Goal: Communication & Community: Answer question/provide support

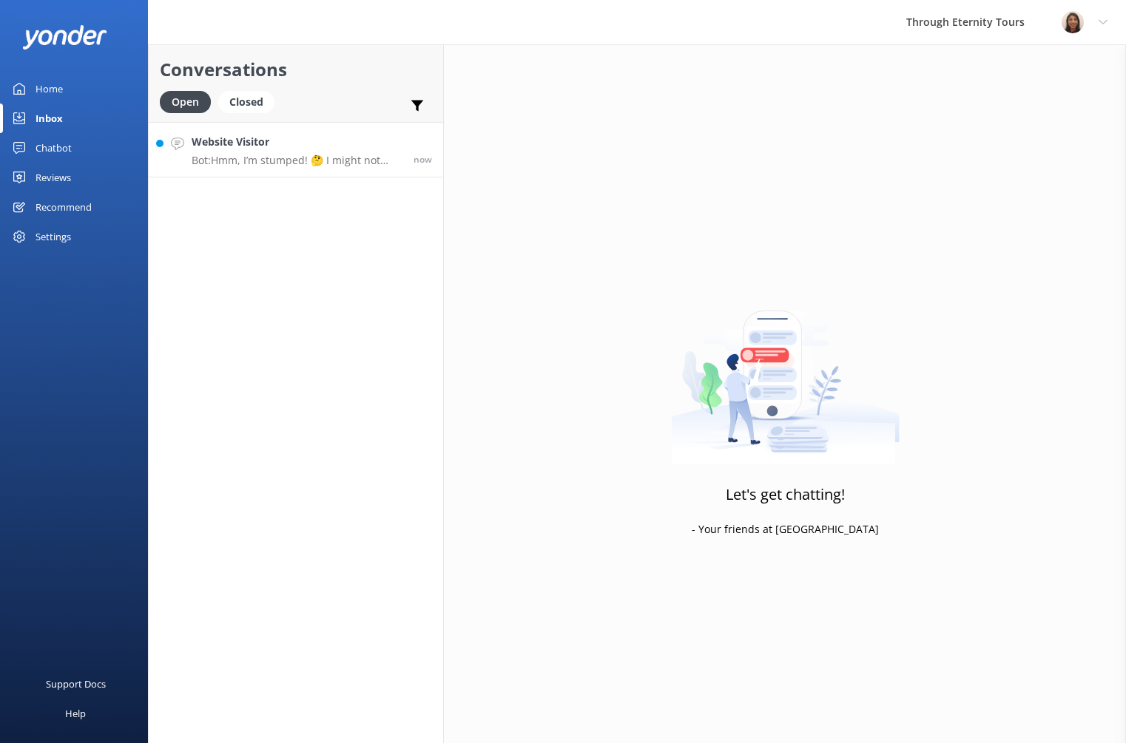
click at [307, 158] on p "Bot: Hmm, I’m stumped! 🤔 I might not have the answer to that one, but our amazi…" at bounding box center [297, 160] width 211 height 13
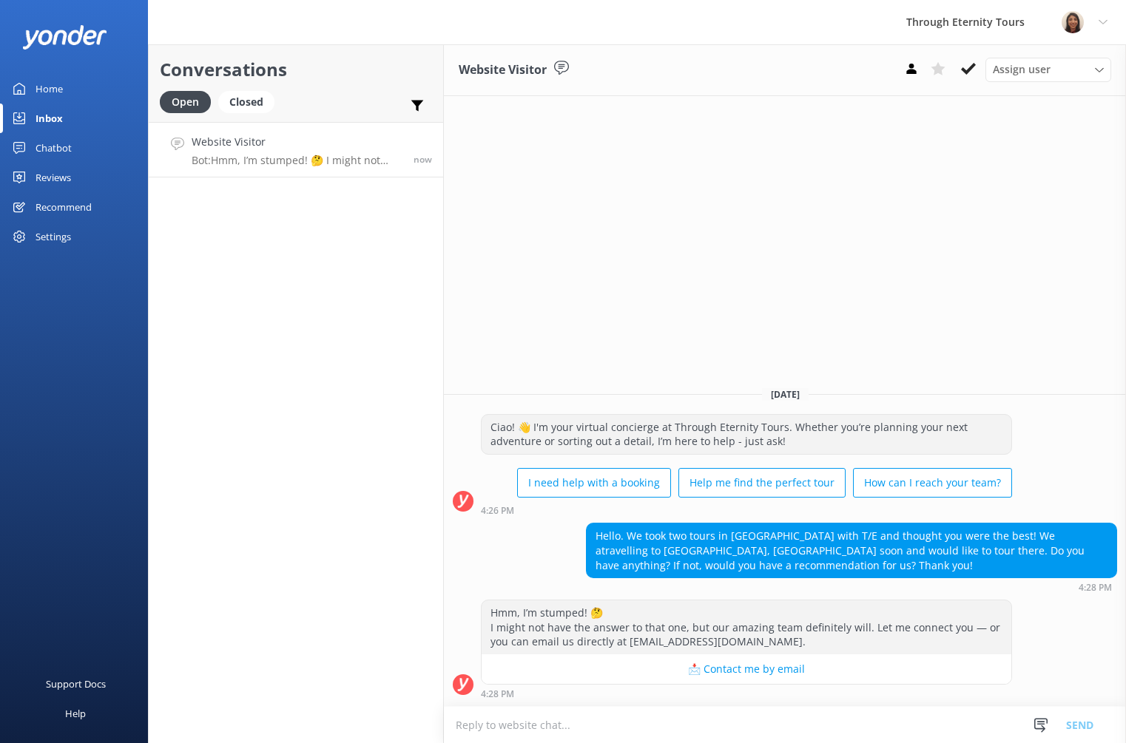
click at [664, 556] on div "Hello. We took two tours in [GEOGRAPHIC_DATA] with T/E and thought you were the…" at bounding box center [852, 551] width 530 height 54
drag, startPoint x: 785, startPoint y: 558, endPoint x: 820, endPoint y: 577, distance: 39.7
click at [820, 577] on div "Hello. We took two tours in [GEOGRAPHIC_DATA] with T/E and thought you were the…" at bounding box center [852, 551] width 530 height 54
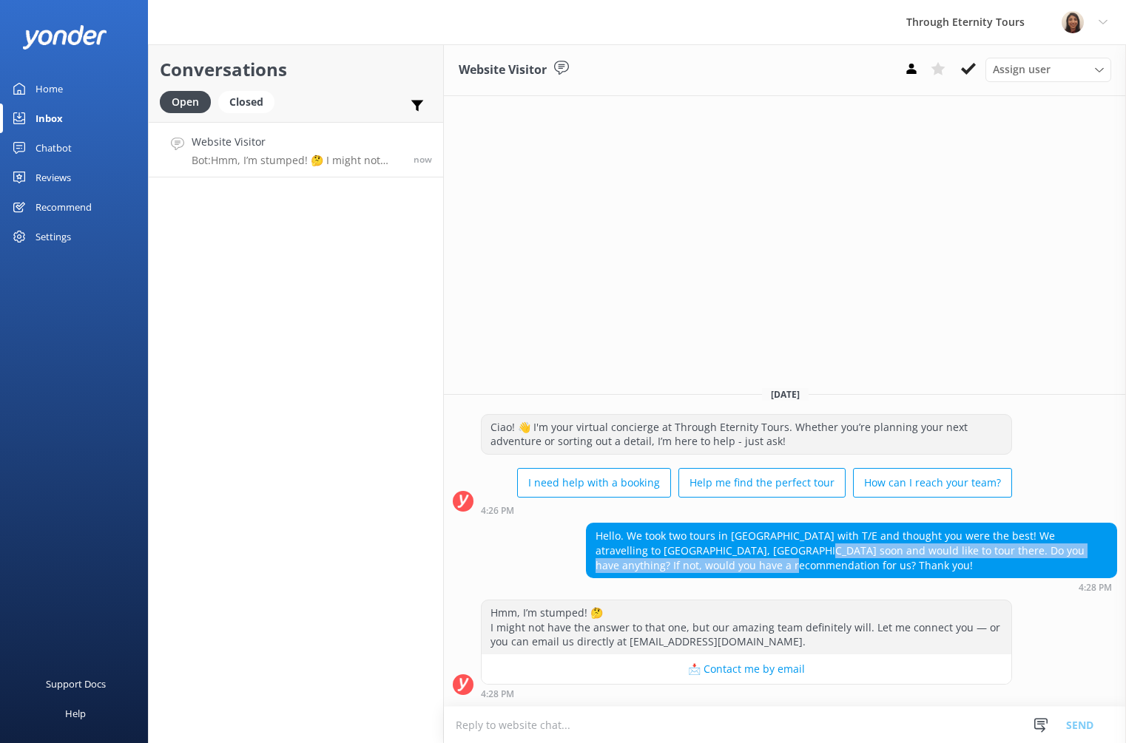
drag, startPoint x: 831, startPoint y: 561, endPoint x: 754, endPoint y: 554, distance: 76.5
click at [751, 555] on div "Hello. We took two tours in [GEOGRAPHIC_DATA] with T/E and thought you were the…" at bounding box center [852, 551] width 530 height 54
click at [817, 550] on div "Hello. We took two tours in [GEOGRAPHIC_DATA] with T/E and thought you were the…" at bounding box center [852, 551] width 530 height 54
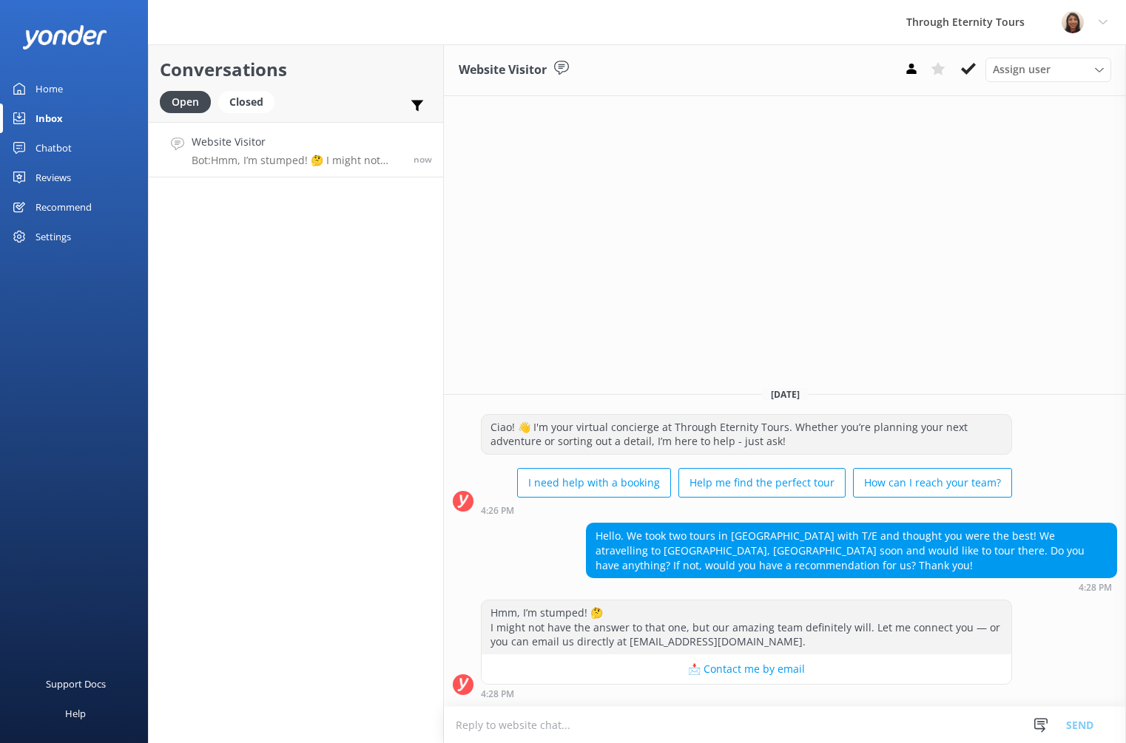
click at [644, 726] on textarea at bounding box center [785, 725] width 682 height 36
paste textarea "Hello, my name is [PERSON_NAME] from Through Eternity Tours. How can I assist y…"
drag, startPoint x: 728, startPoint y: 726, endPoint x: 859, endPoint y: 727, distance: 130.9
click at [859, 727] on textarea "Hello, my name is [PERSON_NAME] from Through Eternity Tours. How can I assist y…" at bounding box center [785, 724] width 682 height 37
paste textarea "Thank you for your question."
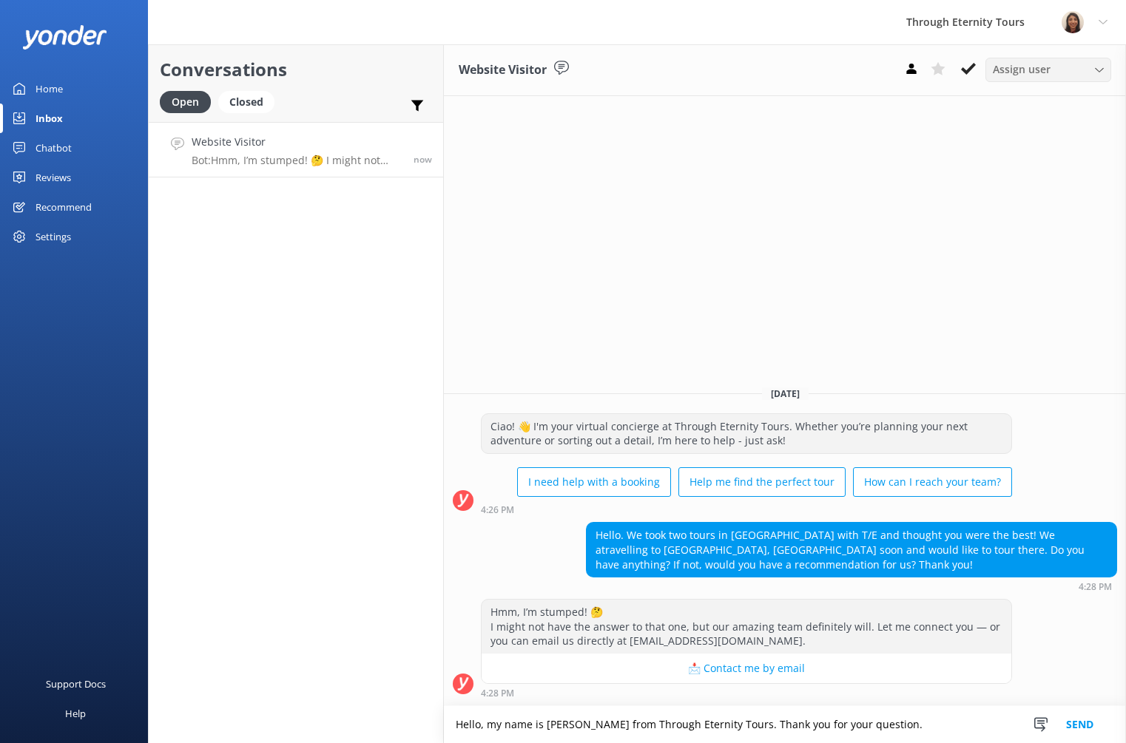
type textarea "Hello, my name is [PERSON_NAME] from Through Eternity Tours. Thank you for your…"
click at [1035, 81] on div "Assign user [PERSON_NAME] [PERSON_NAME] [PERSON_NAME] Nadya Oks [PERSON_NAME] […" at bounding box center [1048, 70] width 126 height 24
drag, startPoint x: 1030, startPoint y: 197, endPoint x: 1021, endPoint y: 200, distance: 9.6
click at [1030, 197] on div "[PERSON_NAME] [PERSON_NAME]" at bounding box center [1051, 198] width 117 height 30
click at [1077, 723] on button "Send" at bounding box center [1079, 724] width 55 height 37
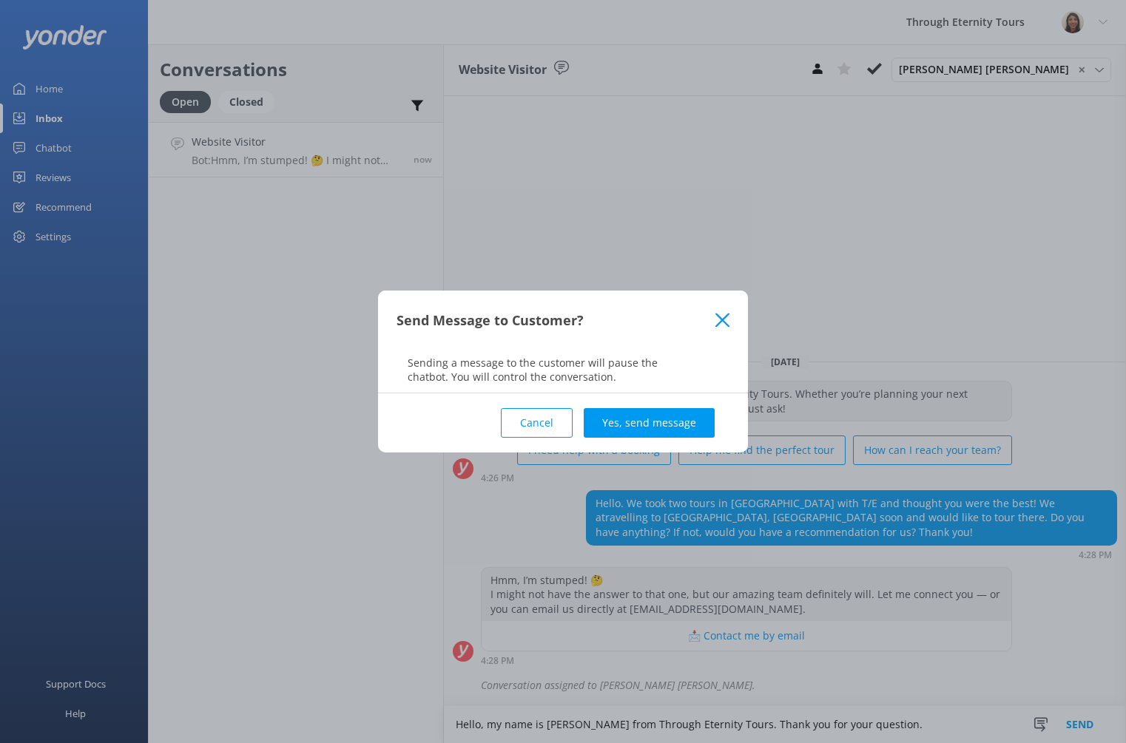
click at [681, 419] on button "Yes, send message" at bounding box center [649, 423] width 131 height 30
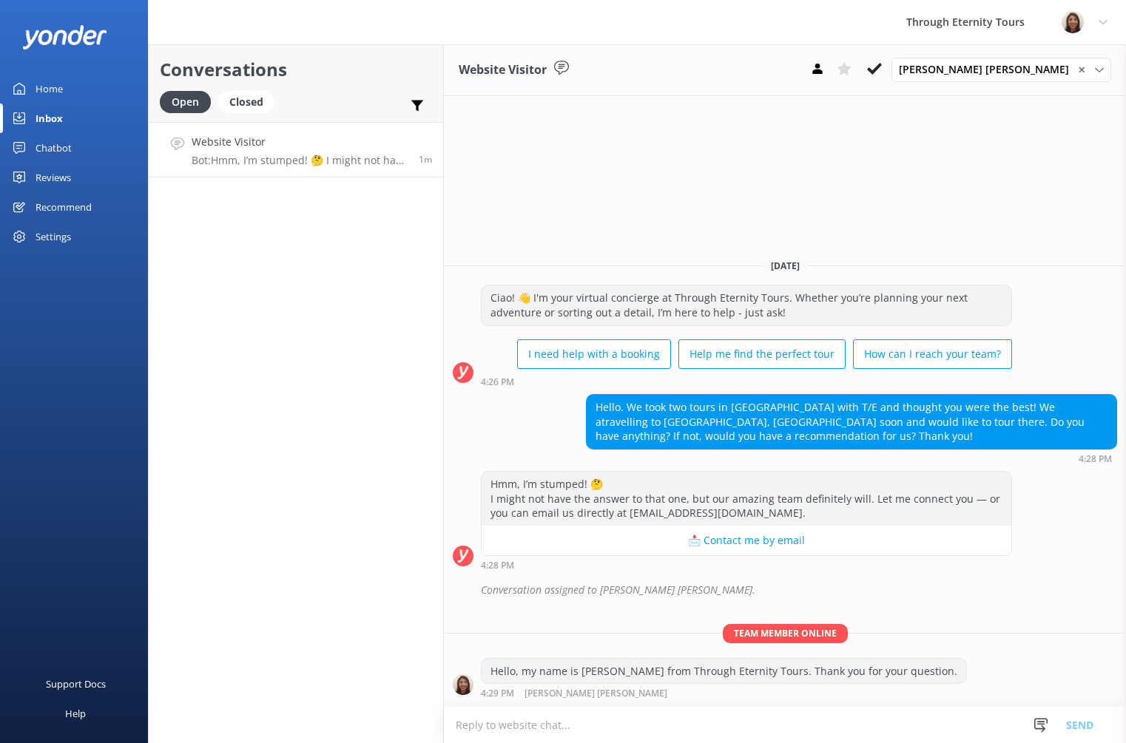
click at [819, 718] on textarea at bounding box center [785, 725] width 682 height 36
paste textarea "[URL][DOMAIN_NAME]"
click at [1042, 407] on div "Hello. We took two tours in [GEOGRAPHIC_DATA] with T/E and thought you were the…" at bounding box center [852, 421] width 530 height 54
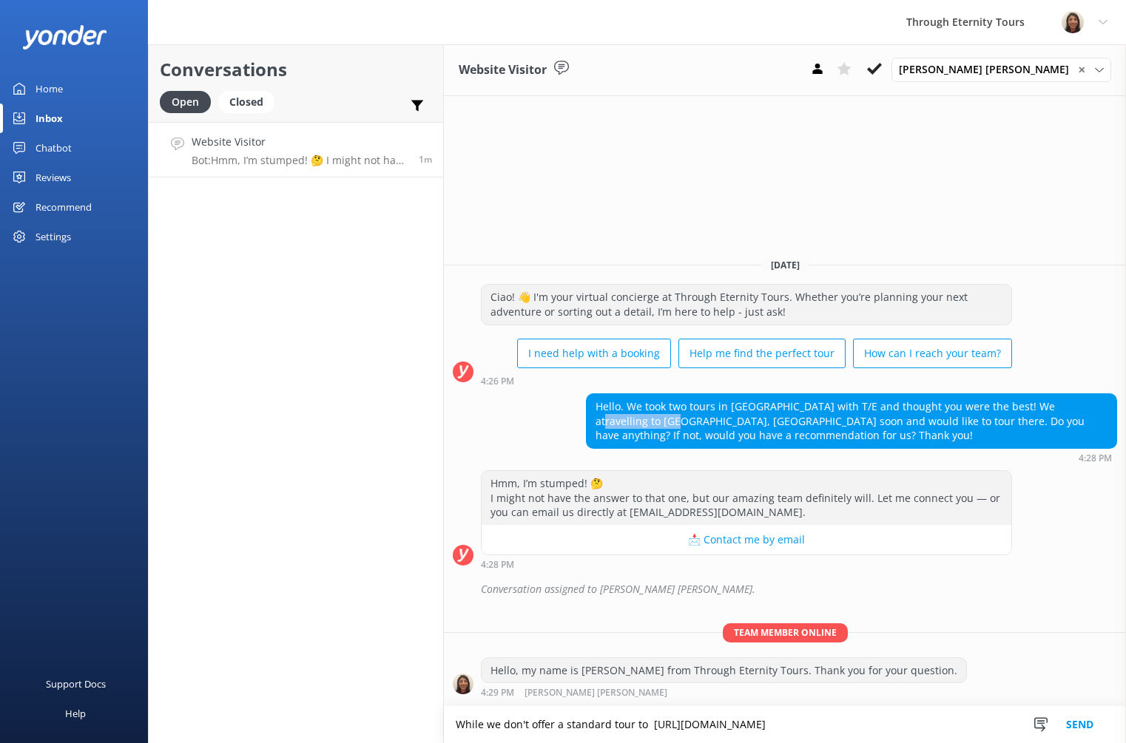
drag, startPoint x: 1040, startPoint y: 408, endPoint x: 629, endPoint y: 425, distance: 411.6
click at [628, 425] on div "Hello. We took two tours in [GEOGRAPHIC_DATA] with T/E and thought you were the…" at bounding box center [852, 421] width 530 height 54
copy div "[GEOGRAPHIC_DATA], [GEOGRAPHIC_DATA]"
click at [607, 723] on textarea "While we don't offer a standard tour to [URL][DOMAIN_NAME]" at bounding box center [785, 724] width 682 height 37
drag, startPoint x: 641, startPoint y: 726, endPoint x: 651, endPoint y: 728, distance: 9.9
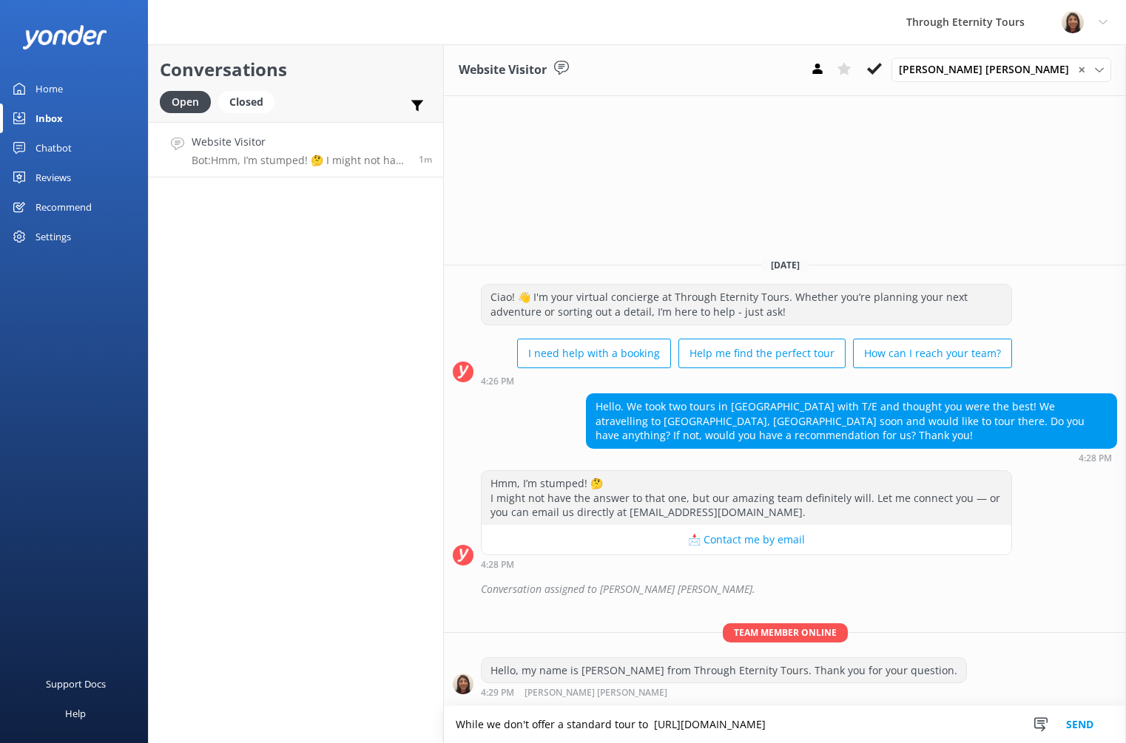
click at [644, 726] on textarea "While we don't offer a standard tour to [URL][DOMAIN_NAME]" at bounding box center [785, 724] width 682 height 37
paste textarea "[GEOGRAPHIC_DATA], [GEOGRAPHIC_DATA]"
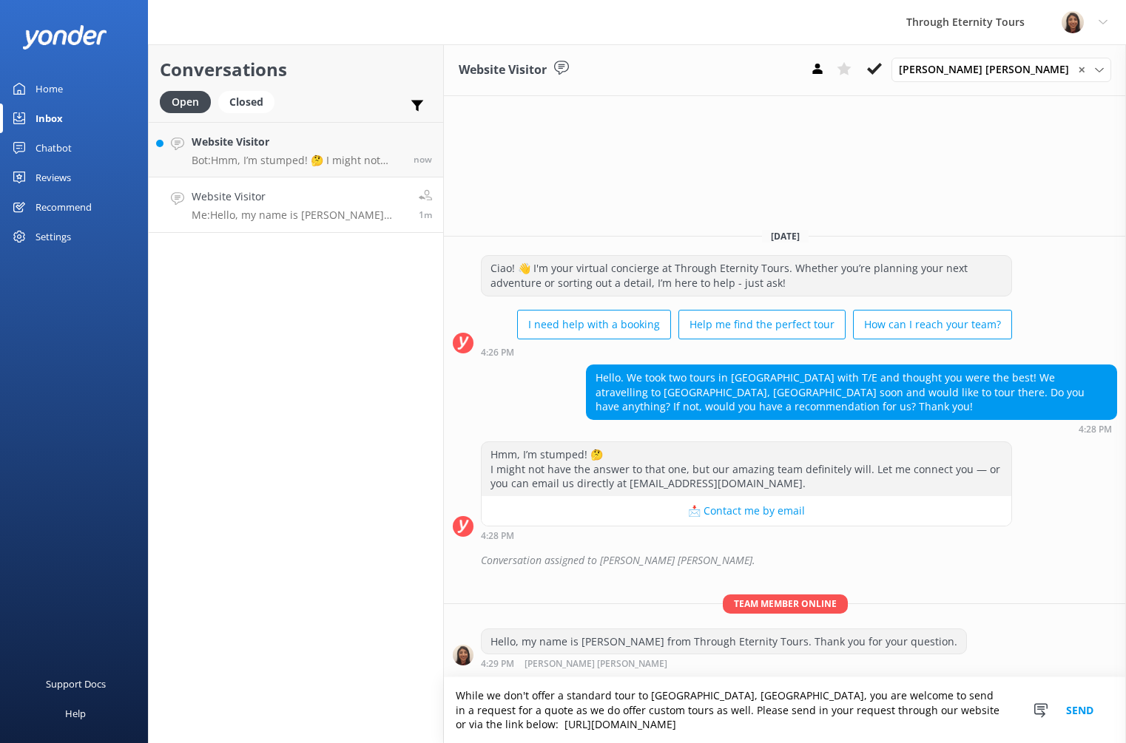
drag, startPoint x: 942, startPoint y: 709, endPoint x: 447, endPoint y: 698, distance: 495.0
click at [448, 698] on textarea "While we don't offer a standard tour to [GEOGRAPHIC_DATA], [GEOGRAPHIC_DATA], y…" at bounding box center [785, 711] width 682 height 66
paste textarea "not offer a standard tour to [GEOGRAPHIC_DATA], [GEOGRAPHIC_DATA], we would be …"
type textarea "While we do not offer a standard tour to [GEOGRAPHIC_DATA], [GEOGRAPHIC_DATA], …"
click at [1074, 712] on button "Send" at bounding box center [1079, 711] width 55 height 66
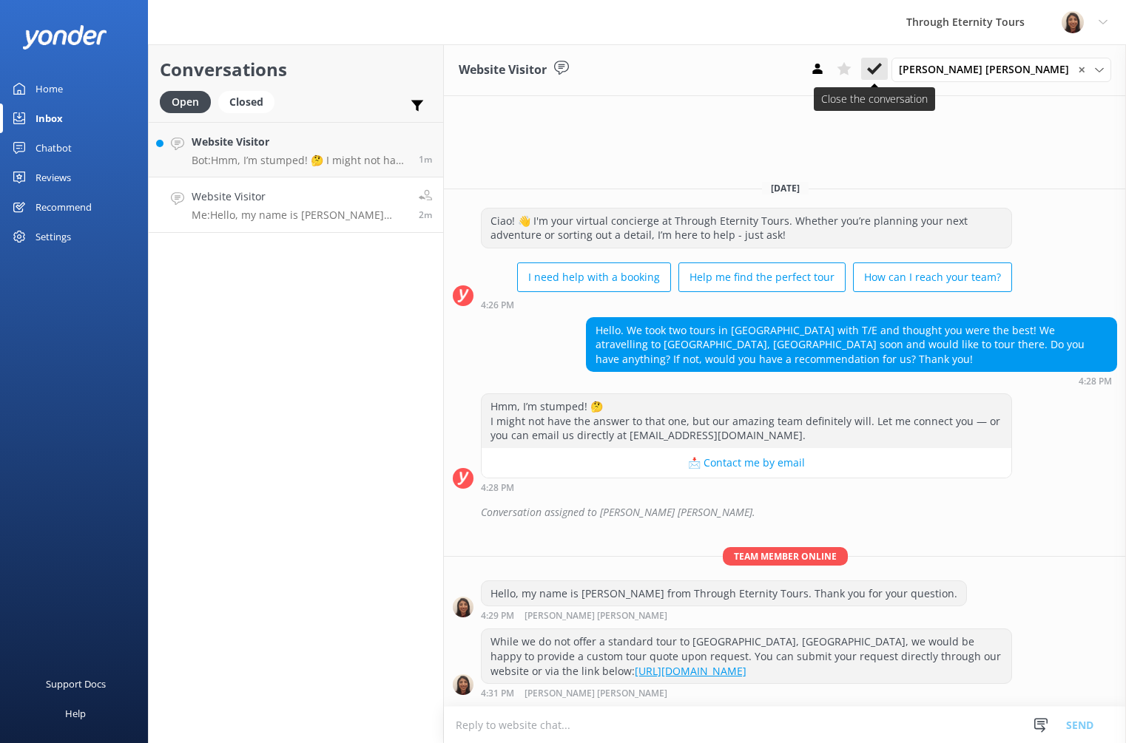
click at [882, 69] on icon at bounding box center [874, 68] width 15 height 15
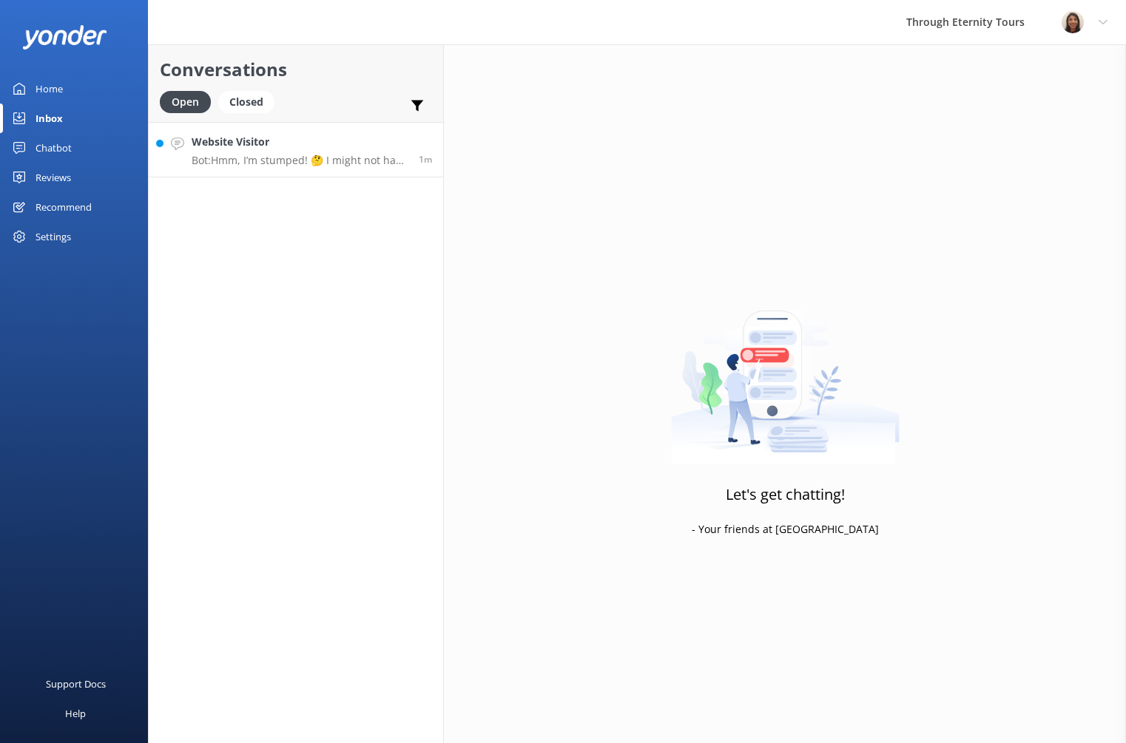
click at [252, 161] on p "Bot: Hmm, I’m stumped! 🤔 I might not have the answer to that one, but our amazi…" at bounding box center [300, 160] width 216 height 13
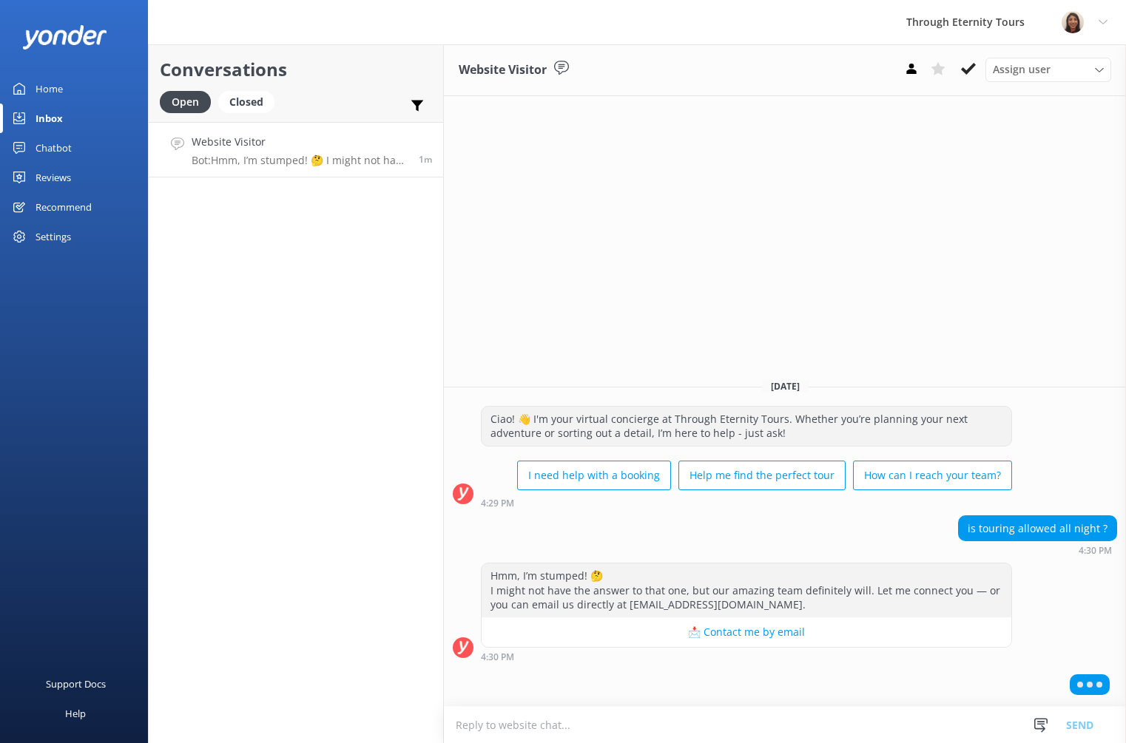
click at [911, 721] on textarea at bounding box center [785, 725] width 682 height 36
paste textarea "Hello, my name is [PERSON_NAME] from Through Eternity Tours. Thank you for your…"
click at [1085, 65] on div "Assign user" at bounding box center [1048, 69] width 118 height 16
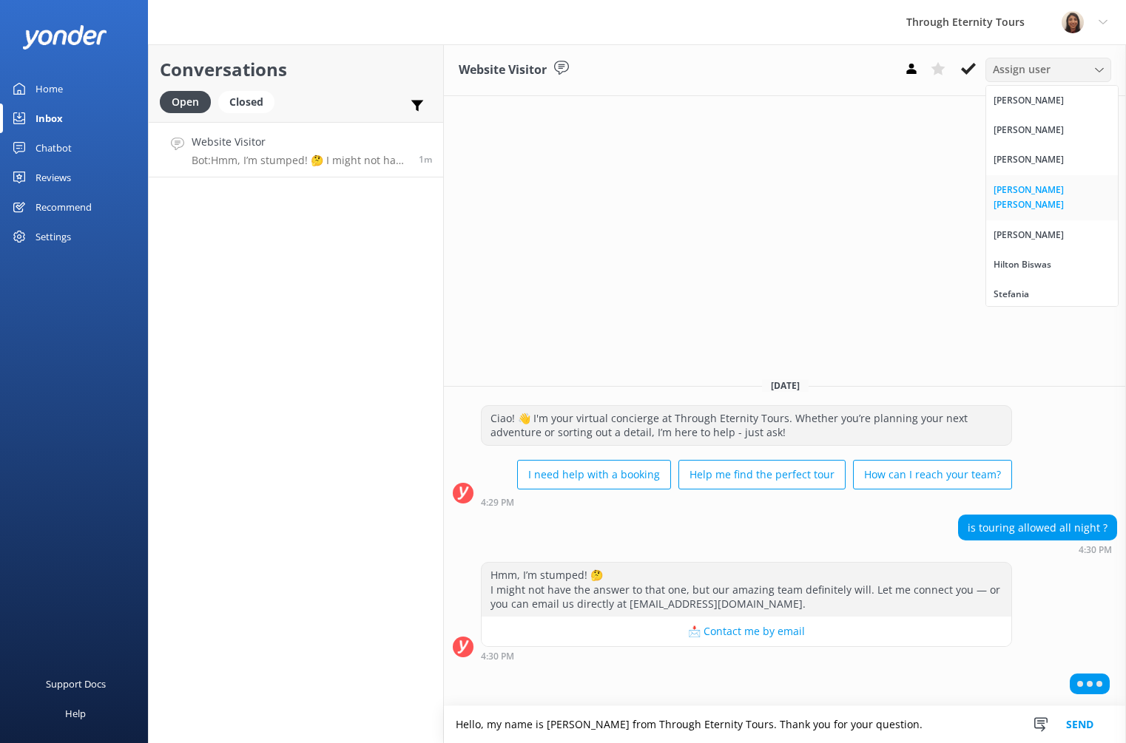
click at [1037, 180] on link "[PERSON_NAME] [PERSON_NAME]" at bounding box center [1052, 197] width 132 height 45
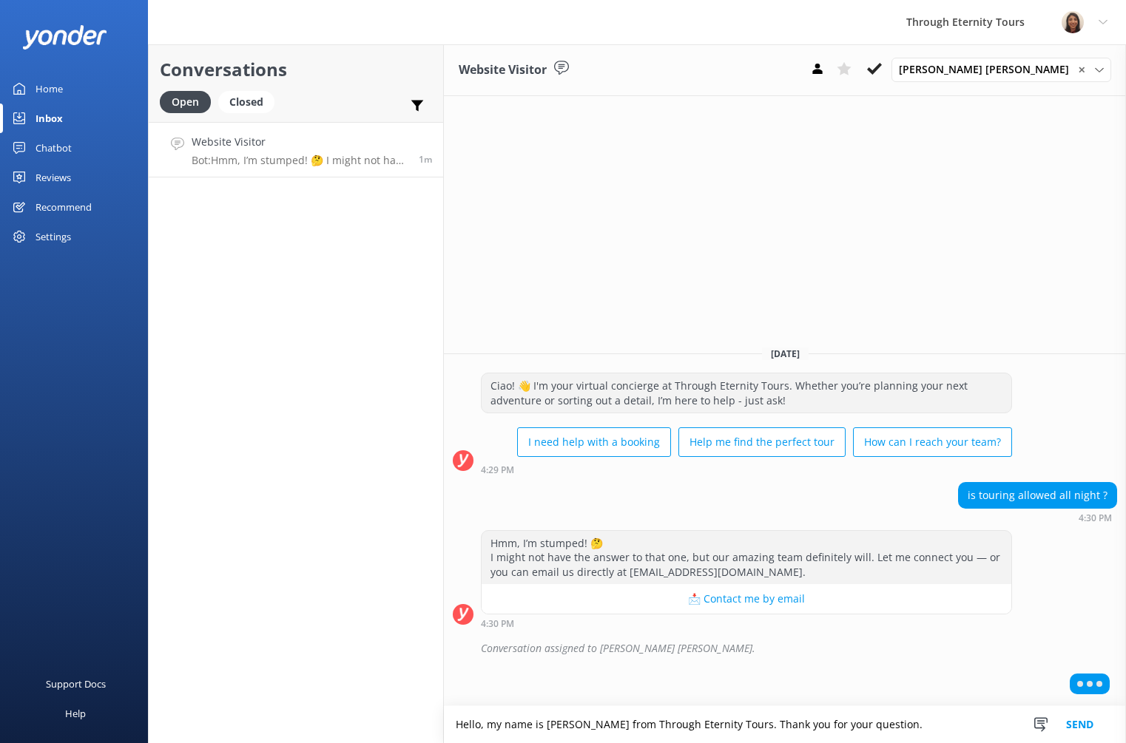
click at [932, 722] on textarea "Hello, my name is [PERSON_NAME] from Through Eternity Tours. Thank you for your…" at bounding box center [785, 724] width 682 height 37
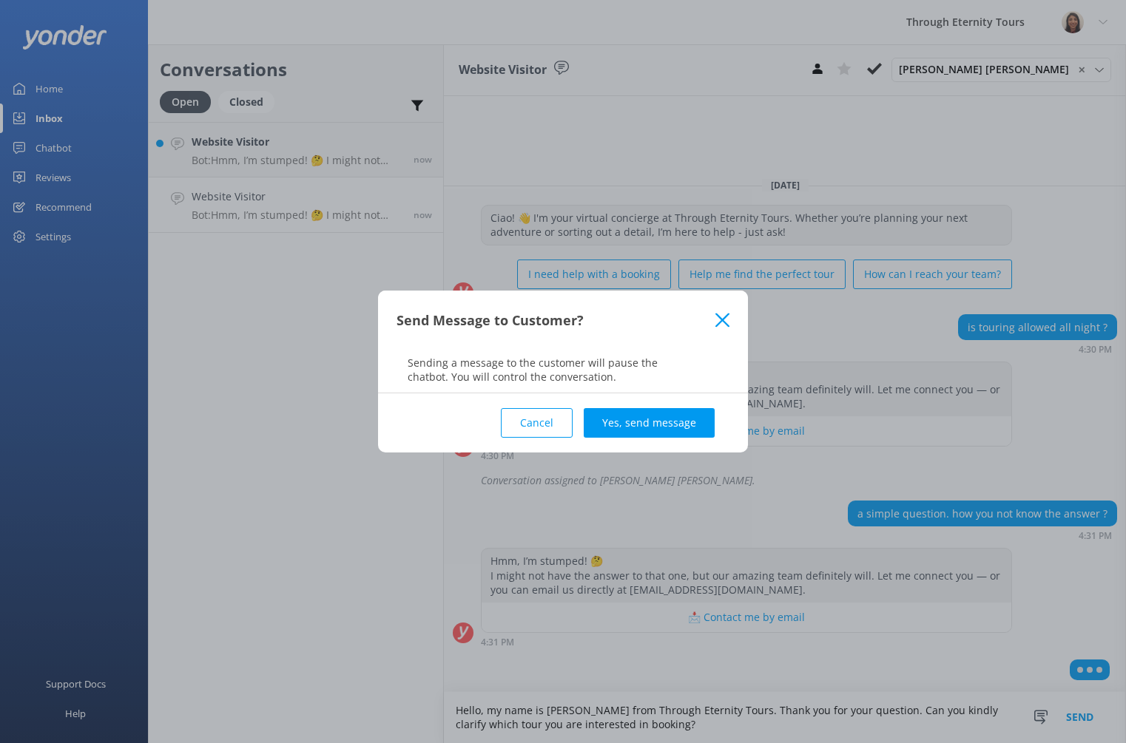
type textarea "Hello, my name is [PERSON_NAME] from Through Eternity Tours. Thank you for your…"
drag, startPoint x: 652, startPoint y: 404, endPoint x: 652, endPoint y: 418, distance: 14.1
click at [652, 405] on div "Cancel Yes, send message" at bounding box center [562, 423] width 333 height 59
click at [653, 427] on button "Yes, send message" at bounding box center [649, 423] width 131 height 30
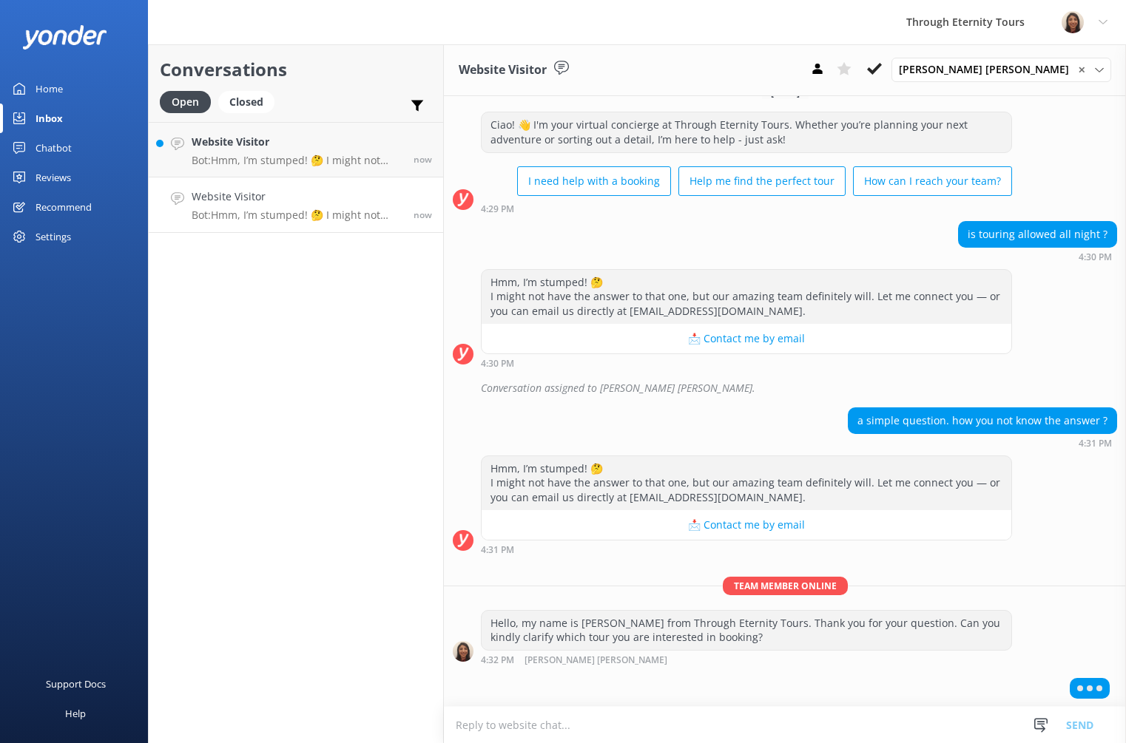
scroll to position [24, 0]
click at [308, 191] on h4 "Website Visitor" at bounding box center [297, 197] width 211 height 16
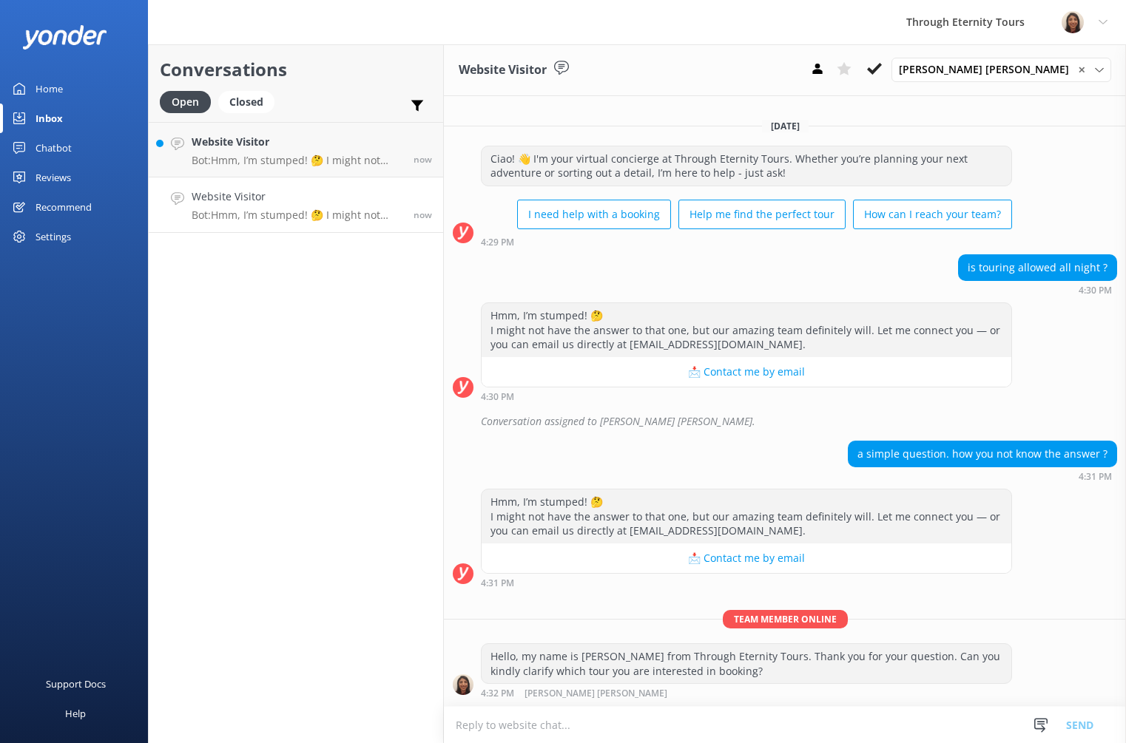
scroll to position [0, 0]
click at [286, 152] on div "Website Visitor Bot: Hmm, I’m stumped! 🤔 I might not have the answer to that on…" at bounding box center [297, 150] width 211 height 32
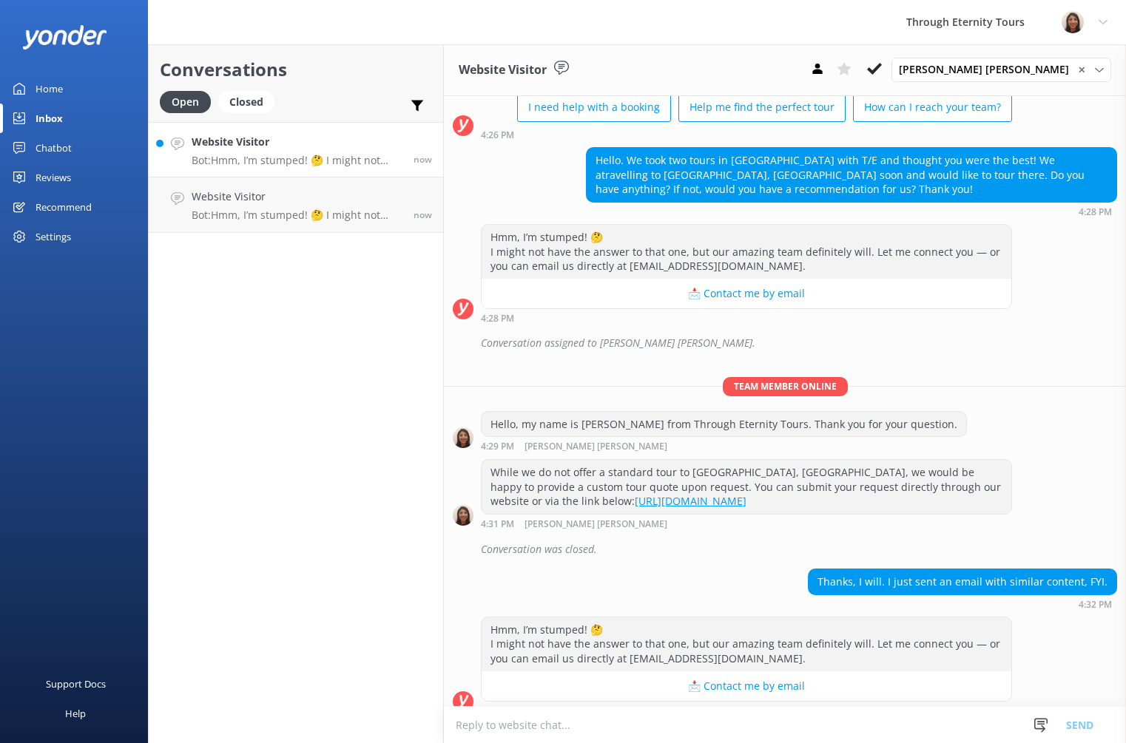
scroll to position [112, 0]
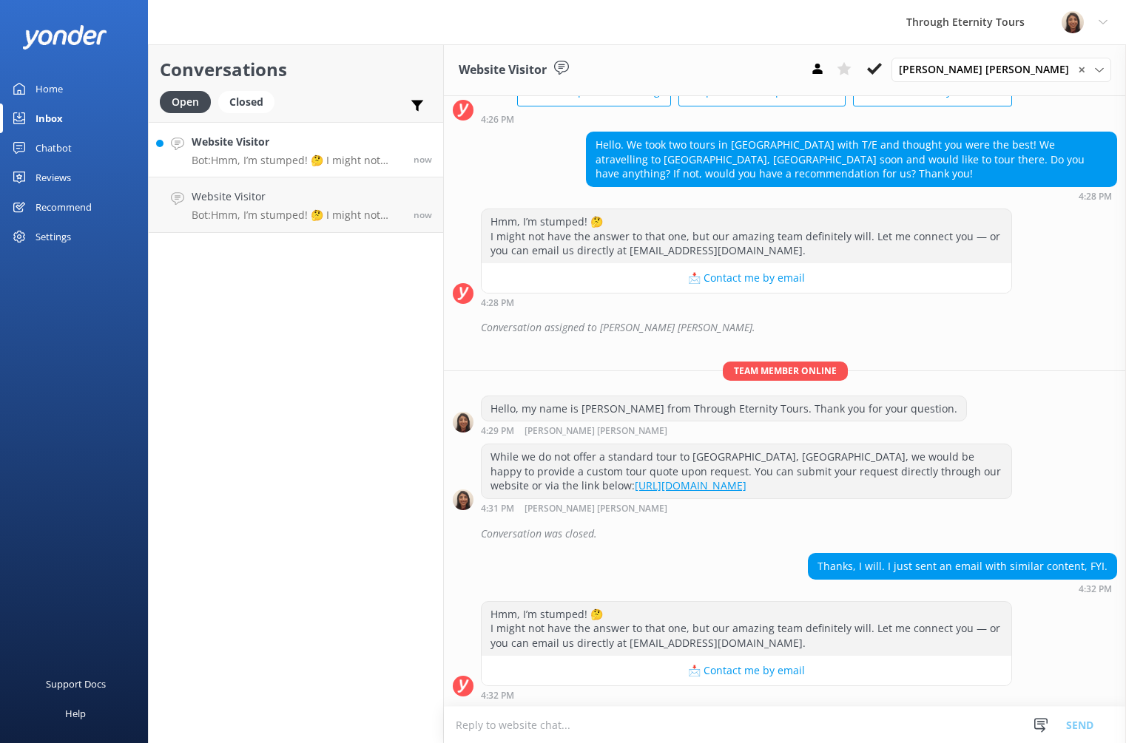
click at [1076, 574] on div "Thanks, I will. I just sent an email with similar content, FYI." at bounding box center [962, 566] width 308 height 25
click at [858, 730] on textarea at bounding box center [785, 725] width 682 height 36
click at [580, 723] on textarea "Thank you very much. Please tell me the email address" at bounding box center [785, 724] width 682 height 37
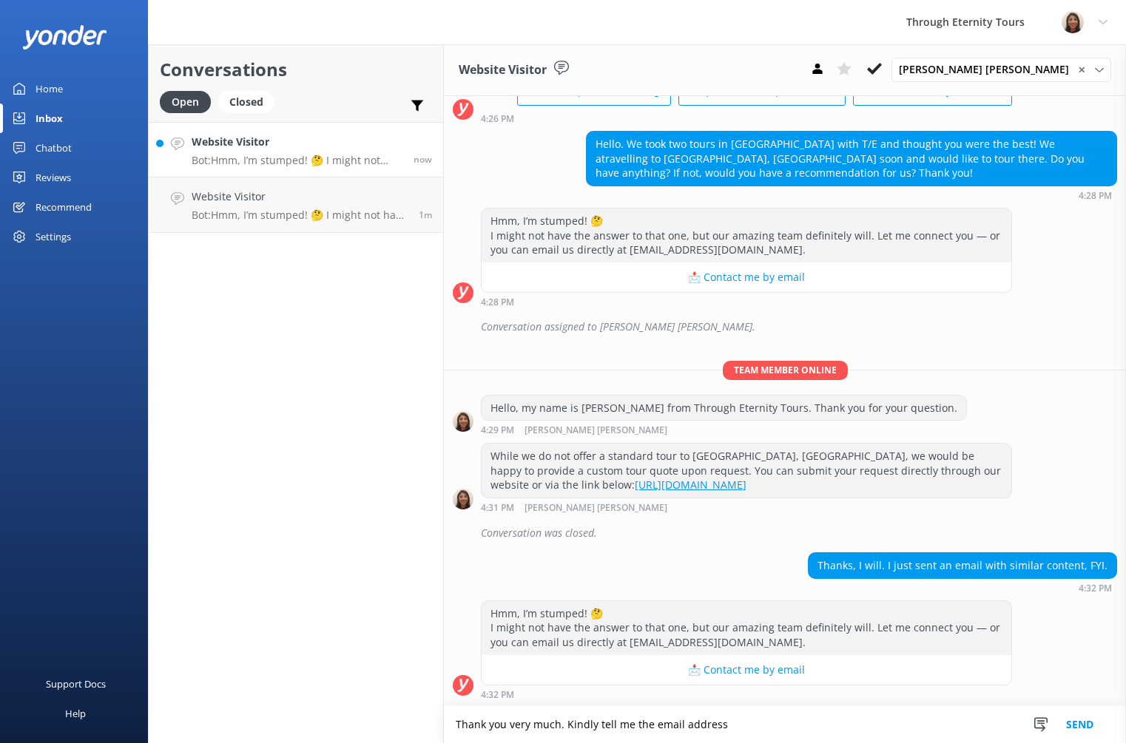
click at [737, 720] on textarea "Thank you very much. Kindly tell me the email address" at bounding box center [785, 724] width 682 height 37
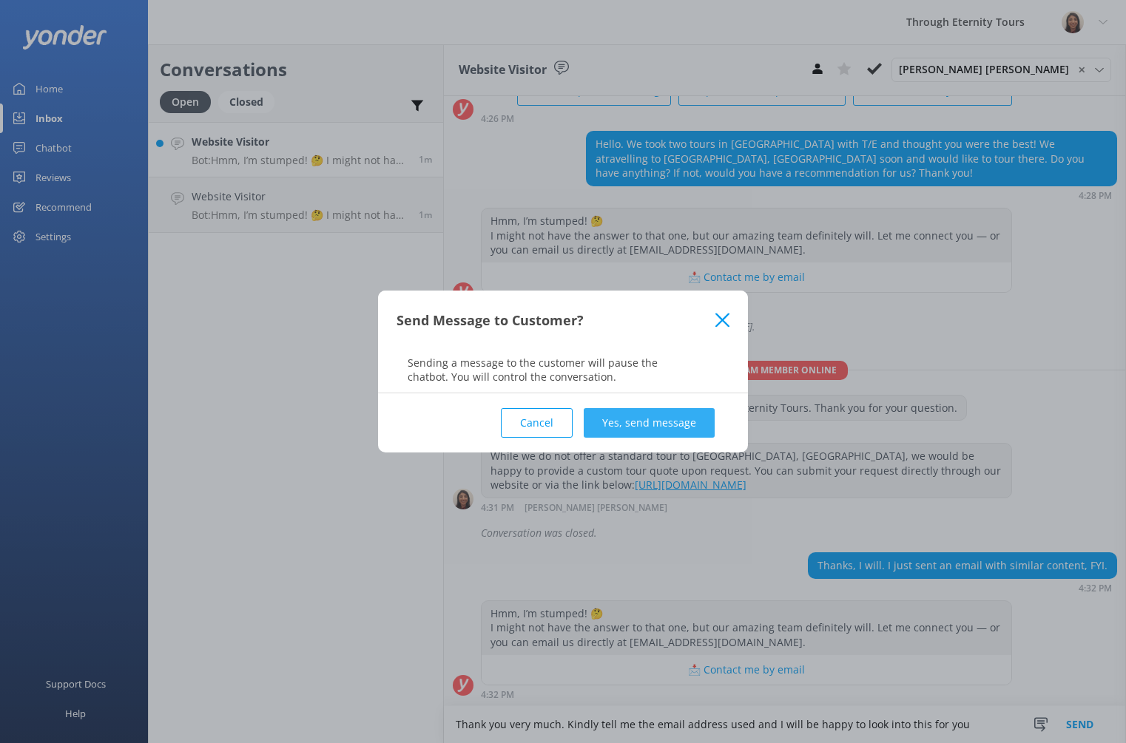
type textarea "Thank you very much. Kindly tell me the email address used and I will be happy …"
click at [647, 415] on button "Yes, send message" at bounding box center [649, 423] width 131 height 30
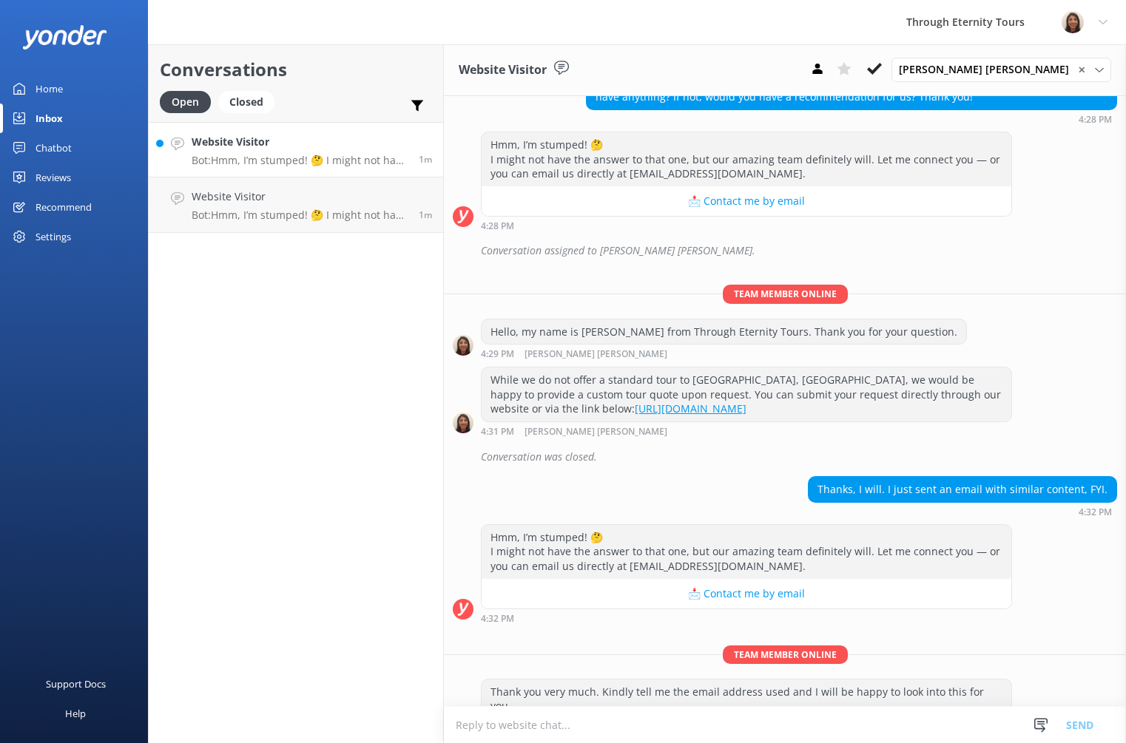
scroll to position [209, 0]
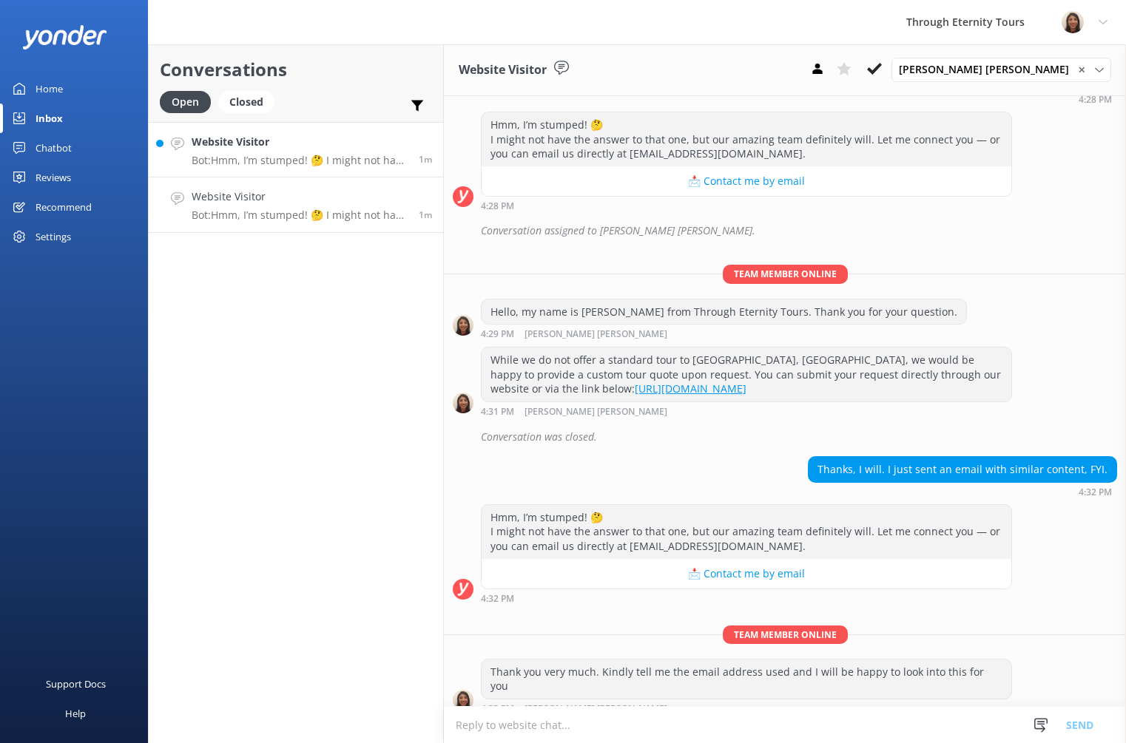
click at [303, 209] on p "Bot: Hmm, I’m stumped! 🤔 I might not have the answer to that one, but our amazi…" at bounding box center [300, 215] width 216 height 13
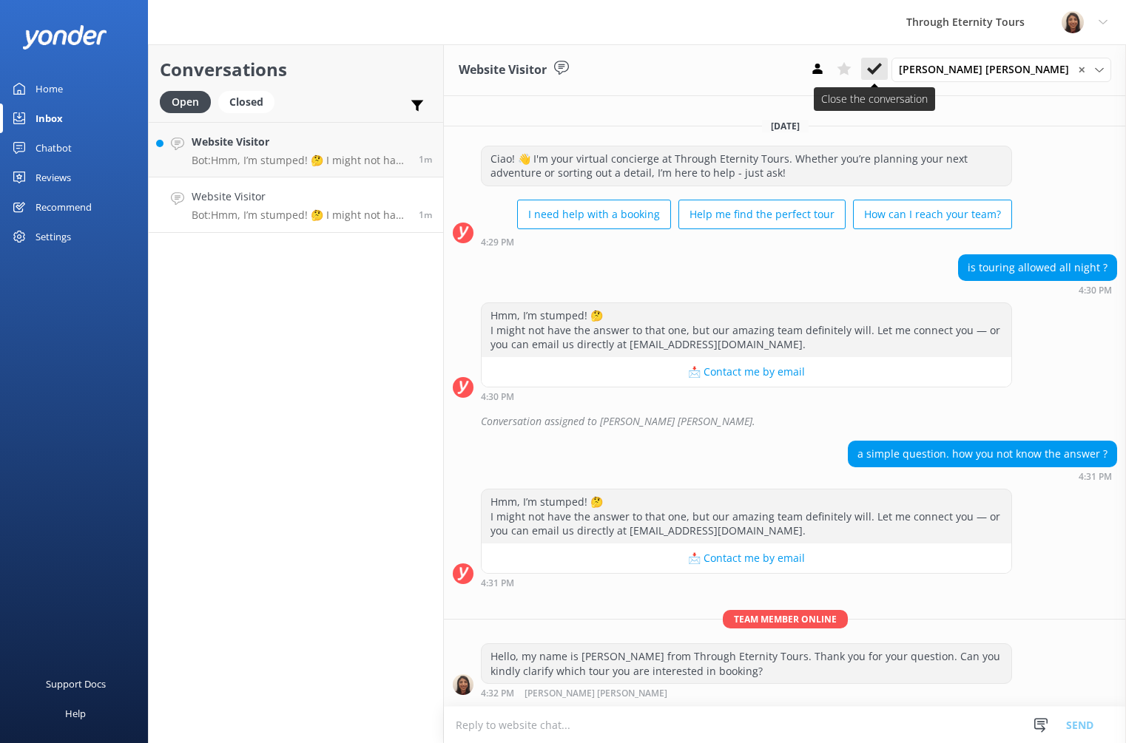
click at [882, 64] on icon at bounding box center [874, 68] width 15 height 15
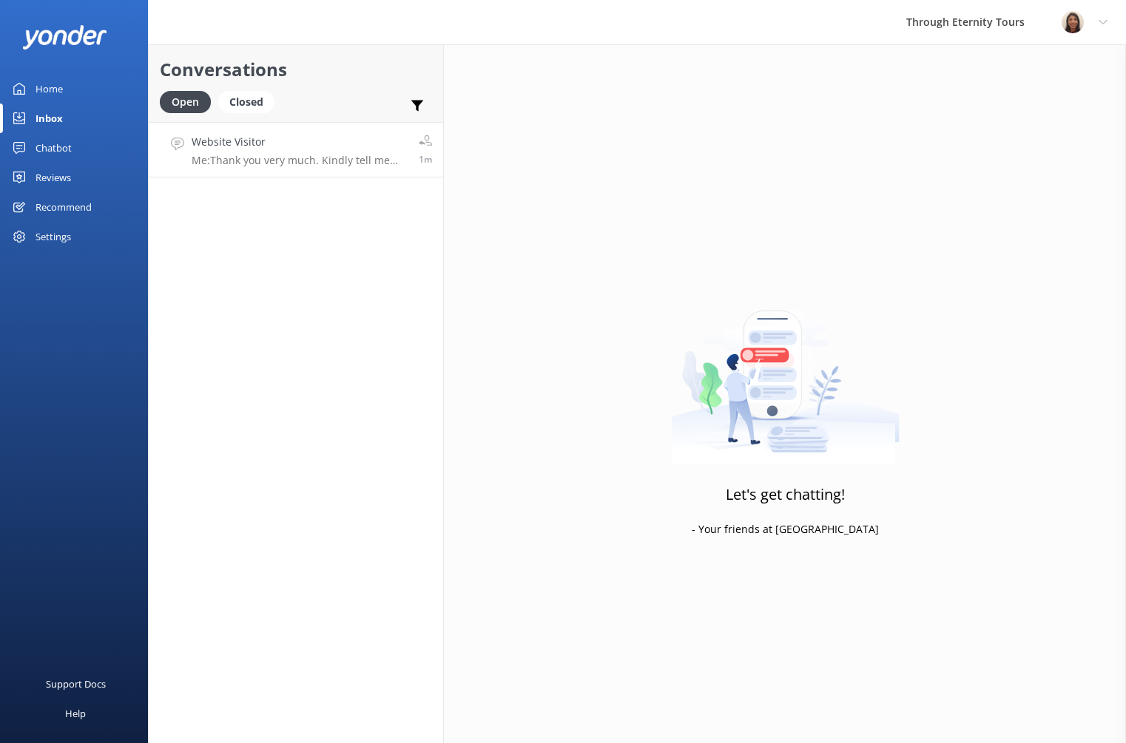
click at [296, 161] on p "Me: Thank you very much. Kindly tell me the email address used and I will be ha…" at bounding box center [300, 160] width 216 height 13
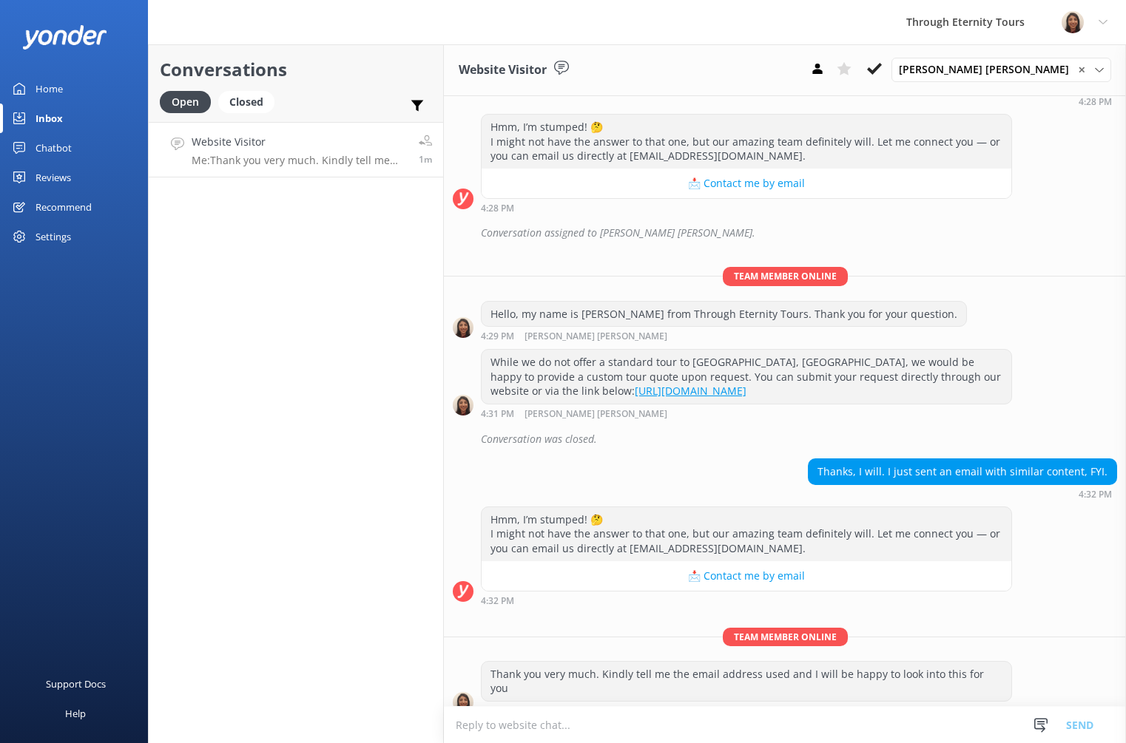
scroll to position [209, 0]
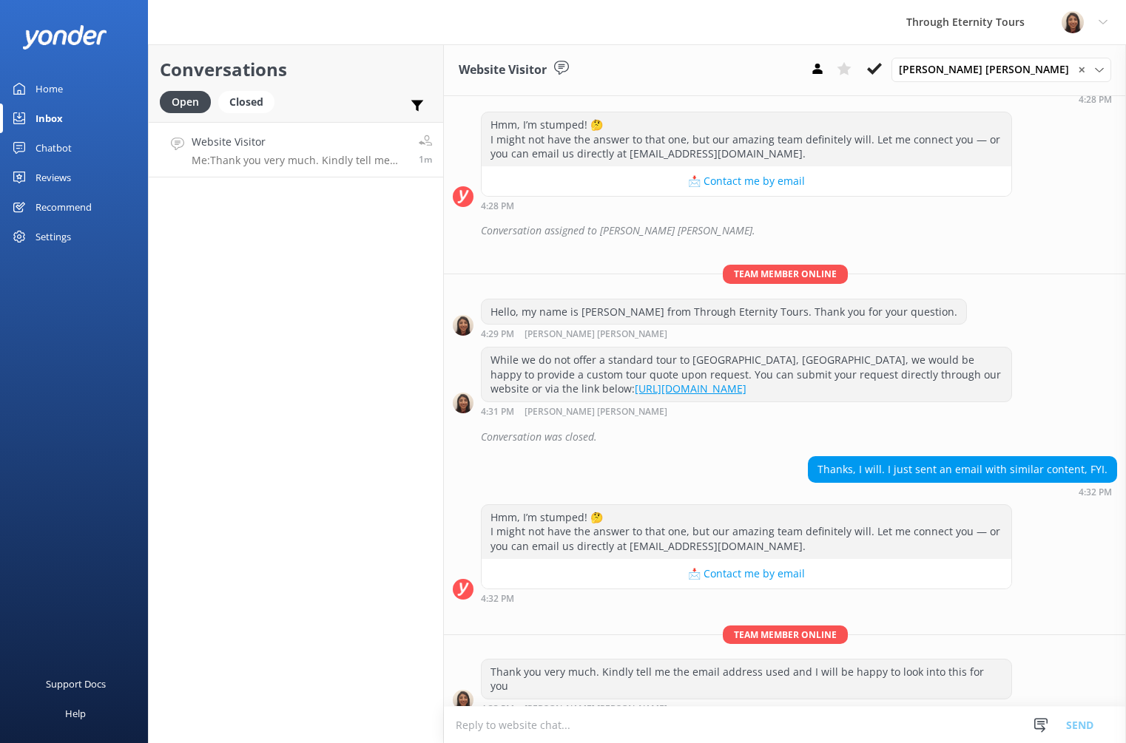
click at [632, 719] on textarea at bounding box center [785, 725] width 682 height 36
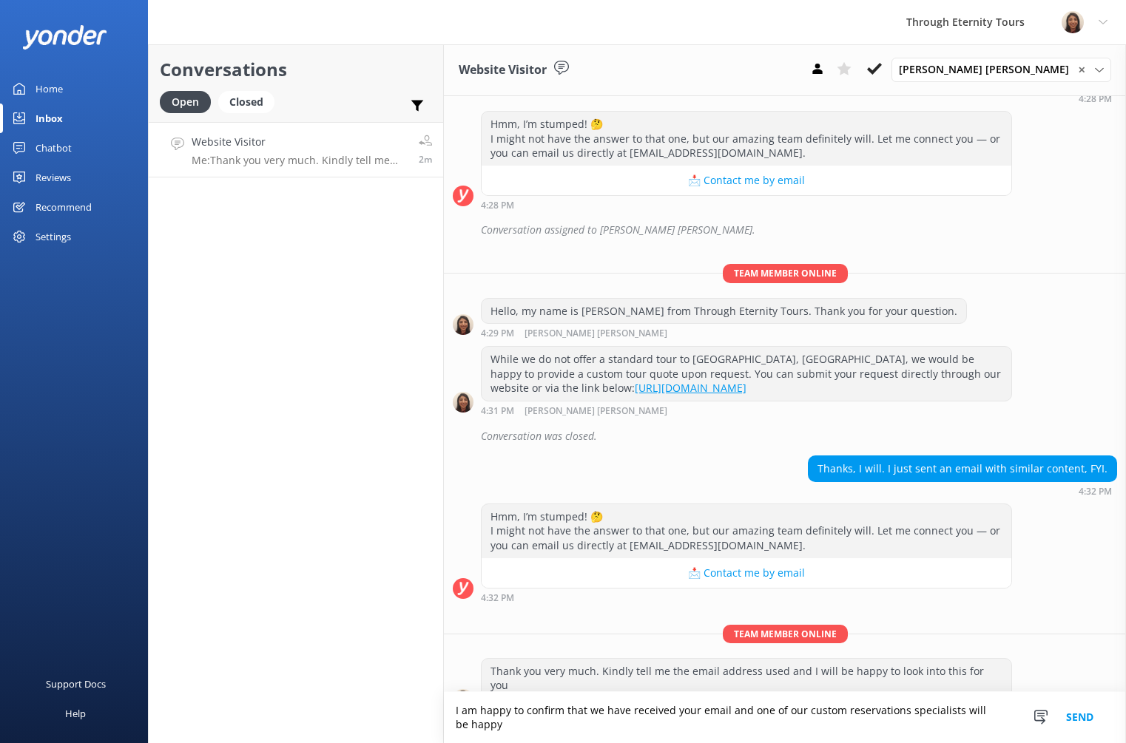
scroll to position [224, 0]
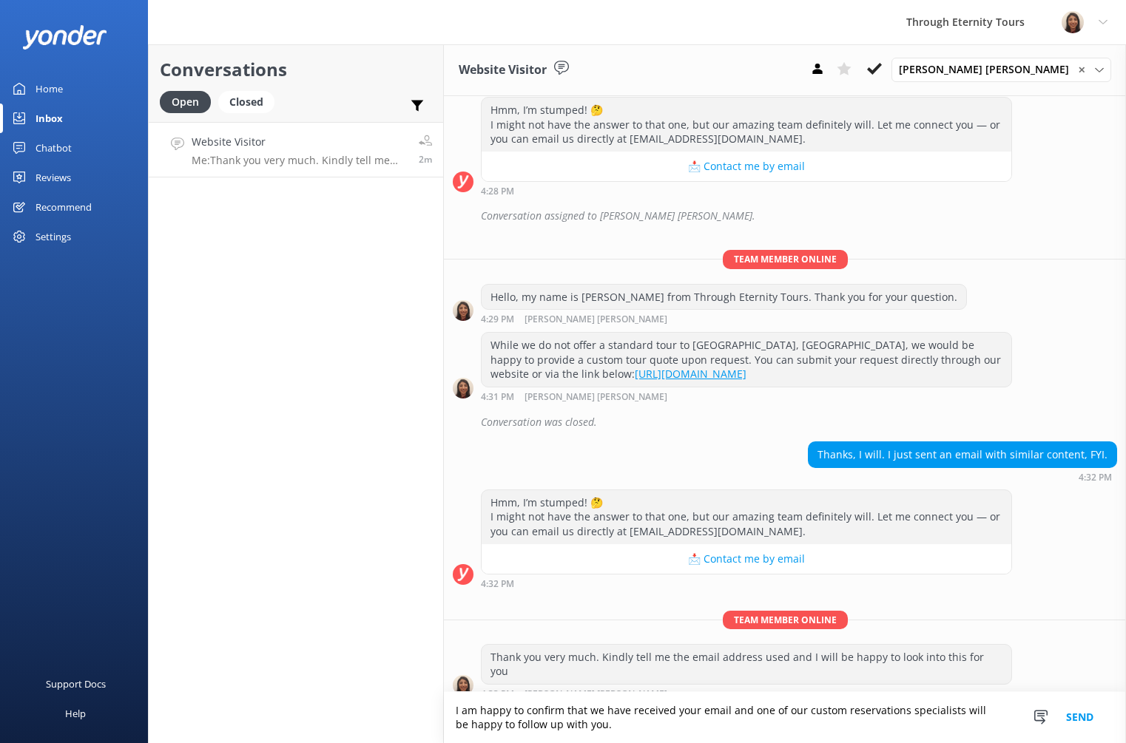
type textarea "I am happy to confirm that we have received your email and one of our custom re…"
click at [1073, 712] on button "Send" at bounding box center [1079, 717] width 55 height 51
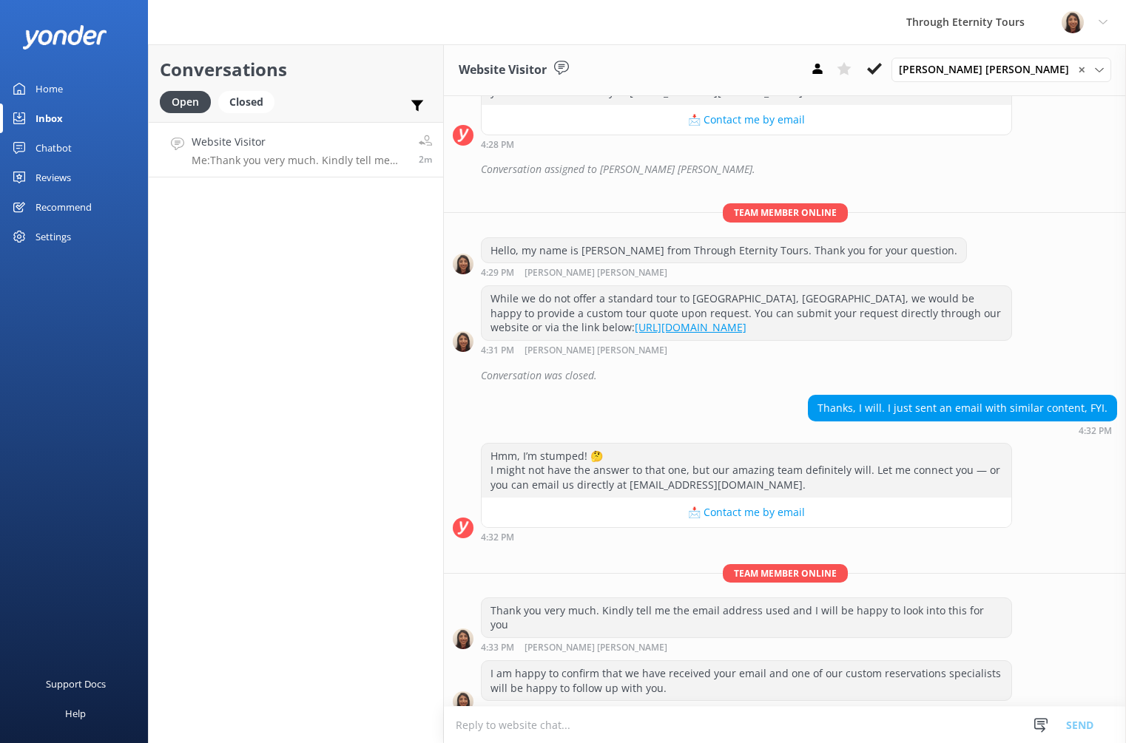
scroll to position [272, 0]
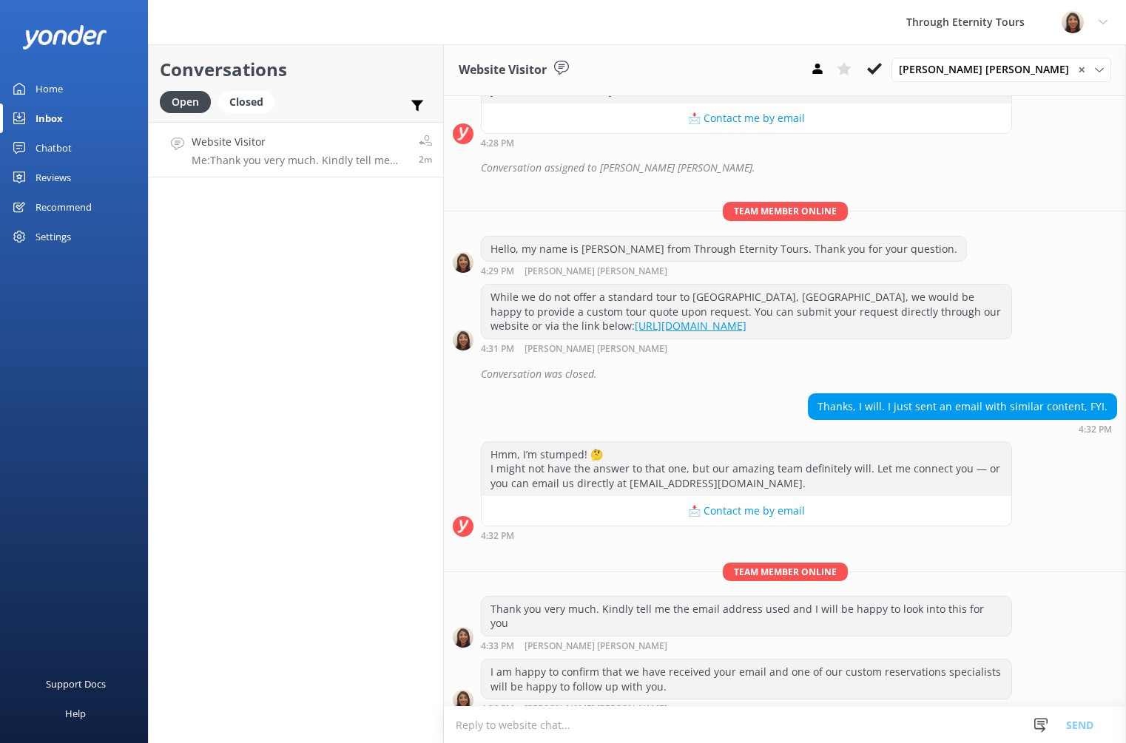
click at [882, 64] on icon at bounding box center [874, 68] width 15 height 15
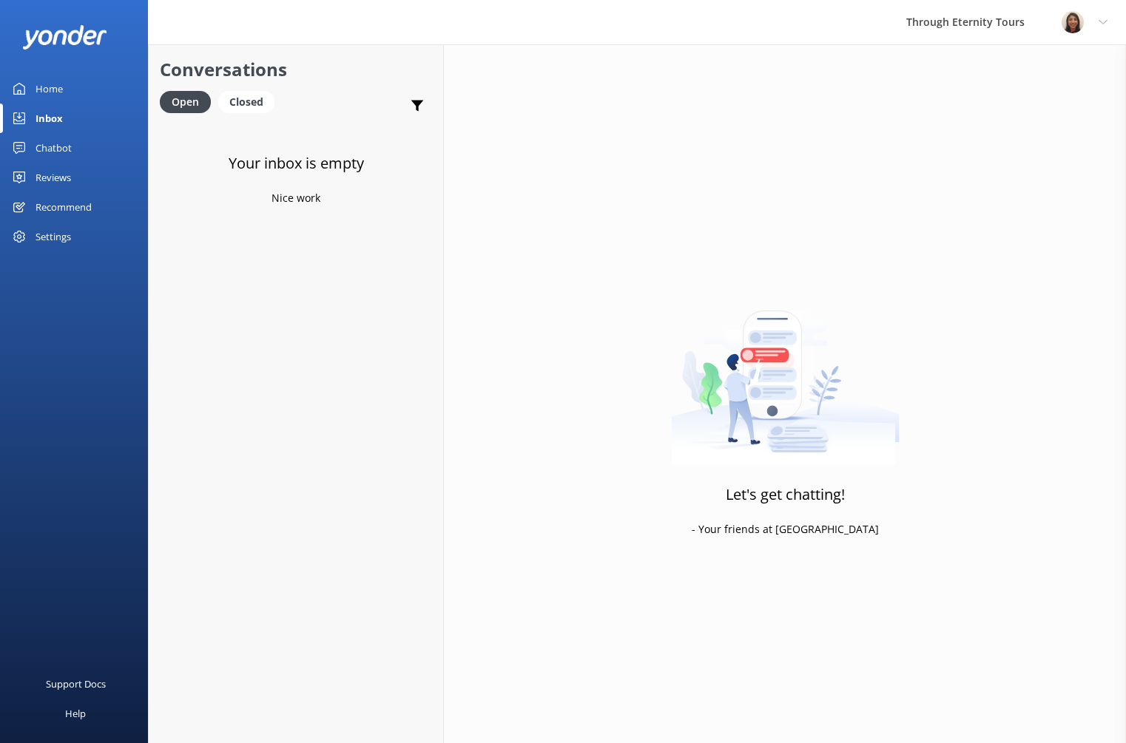
click at [280, 340] on div "Your inbox is empty Nice work" at bounding box center [296, 493] width 294 height 743
